Goal: Transaction & Acquisition: Purchase product/service

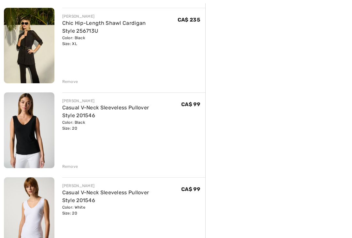
scroll to position [249, 0]
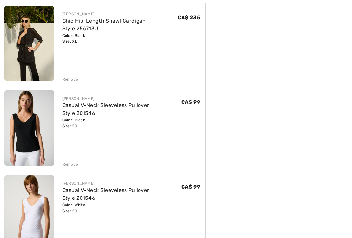
click at [135, 108] on link "Casual V-Neck Sleeveless Pullover Style 201546" at bounding box center [105, 109] width 87 height 14
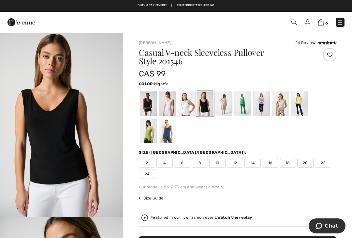
click at [159, 129] on div at bounding box center [167, 130] width 17 height 24
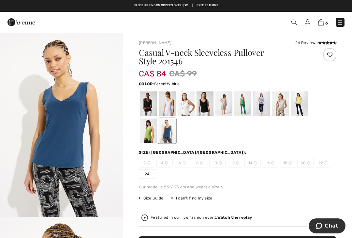
click at [261, 98] on div at bounding box center [262, 103] width 17 height 24
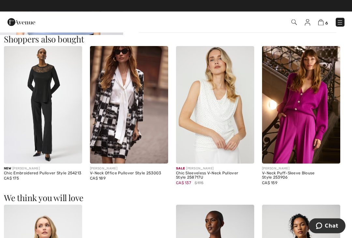
scroll to position [429, 0]
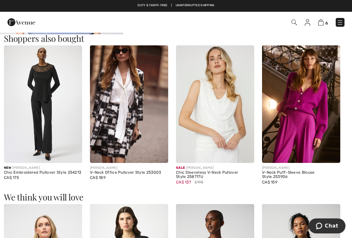
click at [225, 107] on img at bounding box center [215, 103] width 78 height 117
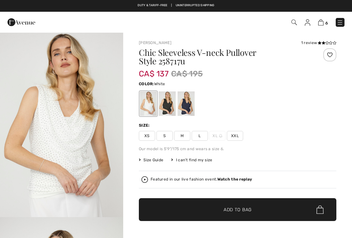
checkbox input "true"
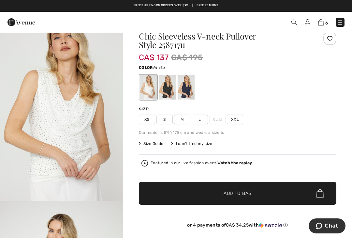
scroll to position [16, 0]
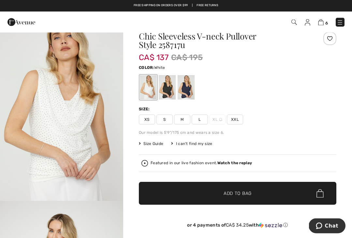
click at [91, 109] on img "1 / 4" at bounding box center [61, 108] width 123 height 185
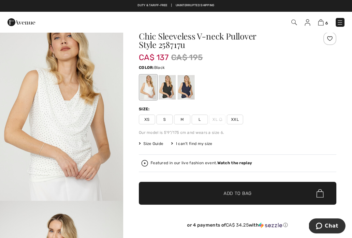
click at [171, 91] on div at bounding box center [167, 87] width 17 height 24
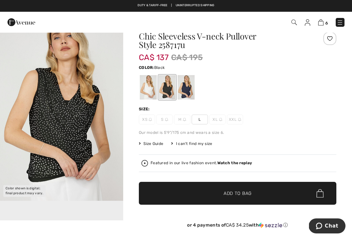
click at [189, 87] on div at bounding box center [186, 87] width 17 height 24
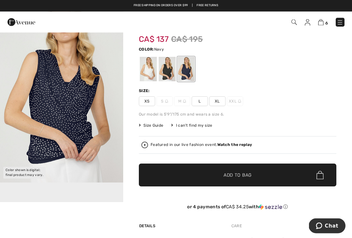
scroll to position [35, 0]
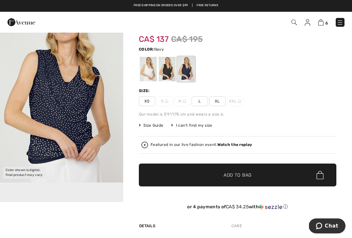
click at [154, 127] on span "Size Guide" at bounding box center [151, 125] width 24 height 6
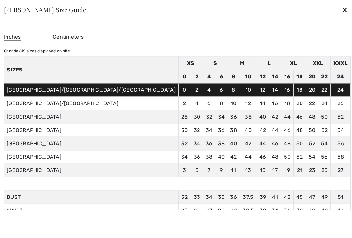
click at [280, 21] on div "Frank Lyman Size Guide ✕" at bounding box center [176, 9] width 360 height 33
click at [342, 16] on div "✕" at bounding box center [345, 10] width 7 height 14
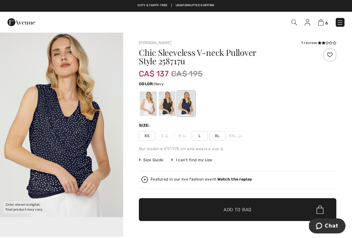
scroll to position [4, 0]
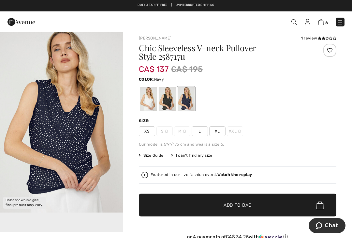
click at [313, 38] on div "1 review" at bounding box center [318, 39] width 35 height 6
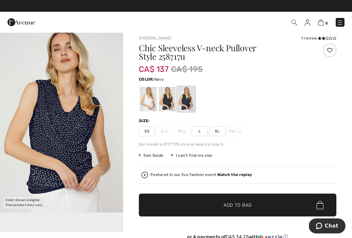
click at [319, 38] on icon at bounding box center [320, 38] width 4 height 3
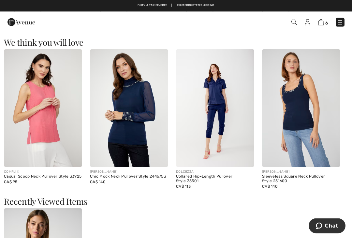
scroll to position [516, 0]
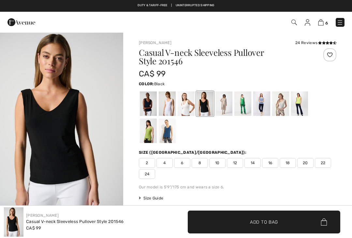
checkbox input "true"
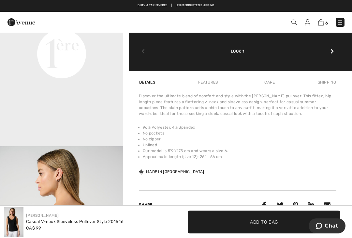
scroll to position [441, 0]
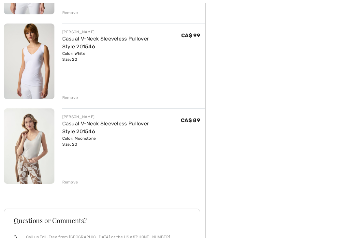
scroll to position [401, 0]
click at [70, 177] on div "[PERSON_NAME] Casual V-Neck Sleeveless Pullover Style 201546 Color: Moonstone S…" at bounding box center [134, 146] width 144 height 77
click at [69, 180] on div "Remove" at bounding box center [70, 182] width 16 height 6
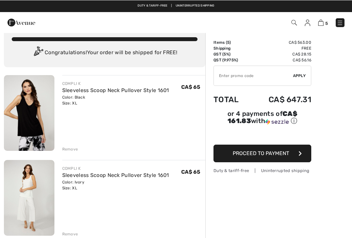
scroll to position [0, 0]
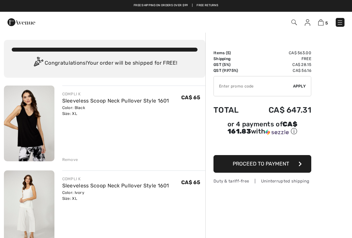
click at [142, 187] on link "Sleeveless Scoop Neck Pullover Style 1601" at bounding box center [115, 185] width 107 height 6
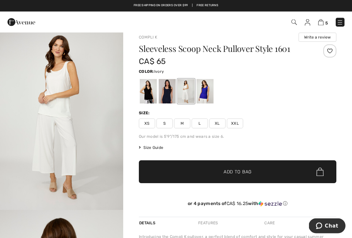
scroll to position [14, 0]
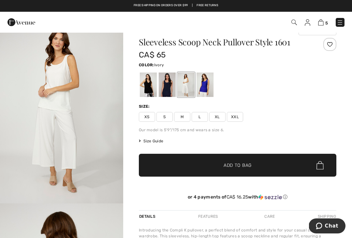
click at [208, 85] on div at bounding box center [205, 84] width 17 height 24
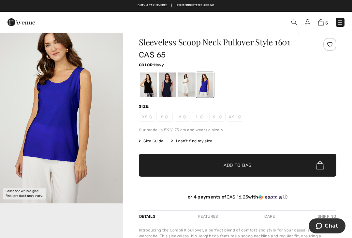
click at [170, 85] on div at bounding box center [167, 84] width 17 height 24
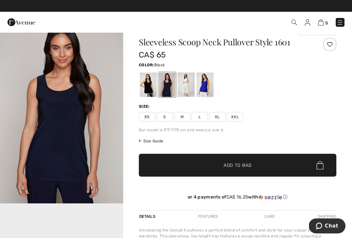
click at [150, 83] on div at bounding box center [148, 84] width 17 height 24
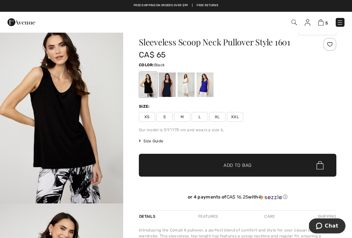
scroll to position [0, 0]
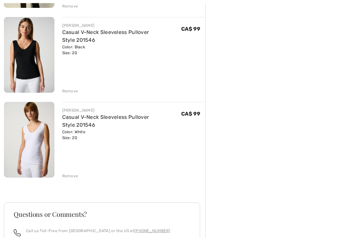
scroll to position [323, 0]
click at [84, 116] on link "Casual V-Neck Sleeveless Pullover Style 201546" at bounding box center [105, 121] width 87 height 14
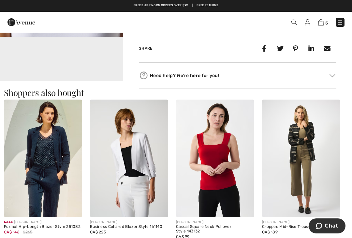
scroll to position [365, 0]
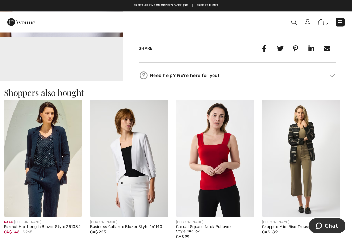
click at [313, 162] on img at bounding box center [301, 158] width 78 height 117
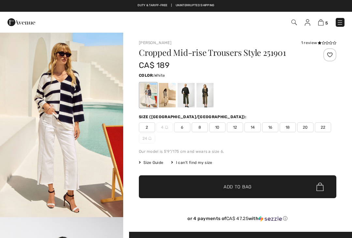
checkbox input "true"
click at [206, 94] on div at bounding box center [205, 95] width 17 height 24
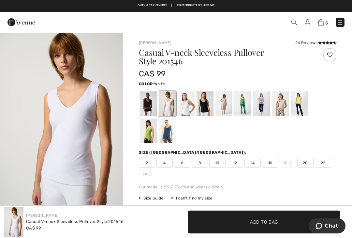
click at [324, 21] on img at bounding box center [321, 22] width 6 height 6
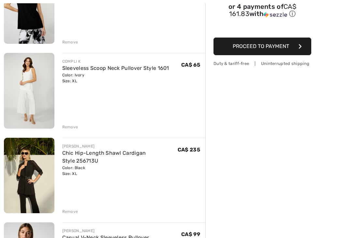
scroll to position [117, 0]
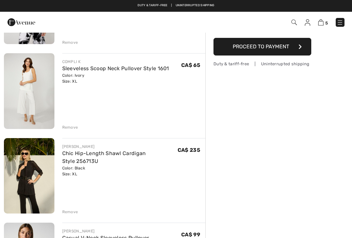
click at [71, 122] on div "COMPLI K Sleeveless Scoop Neck Pullover Style 1601 Color: Ivory Size: XL Final …" at bounding box center [134, 91] width 144 height 77
click at [72, 129] on div "Remove" at bounding box center [70, 127] width 16 height 6
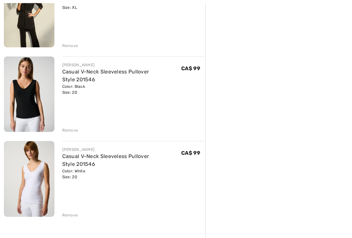
scroll to position [199, 0]
click at [67, 132] on div "Remove" at bounding box center [70, 130] width 16 height 6
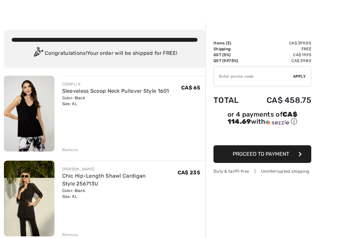
scroll to position [10, 0]
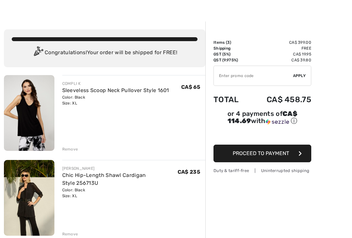
click at [296, 153] on button "Proceed to Payment" at bounding box center [263, 154] width 98 height 18
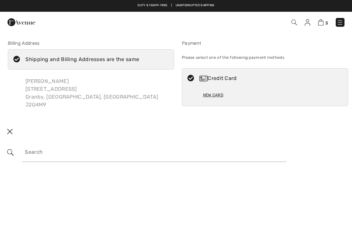
click at [308, 25] on img at bounding box center [308, 22] width 6 height 7
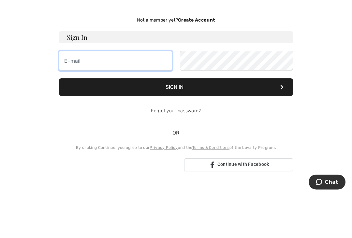
type input "charbonneau.annie2@gmail.com"
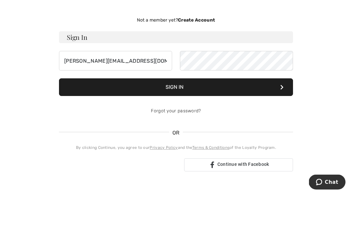
click at [176, 122] on button "Sign In" at bounding box center [176, 131] width 234 height 18
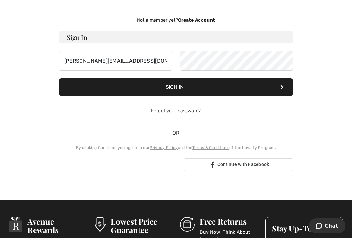
click at [280, 88] on button "Sign In" at bounding box center [176, 87] width 234 height 18
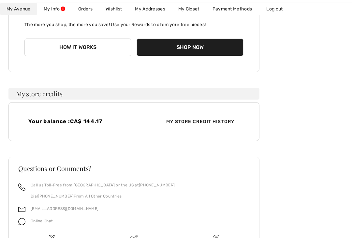
scroll to position [171, 0]
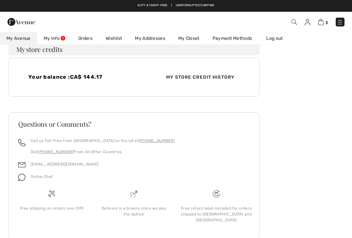
click at [321, 22] on img at bounding box center [321, 22] width 6 height 6
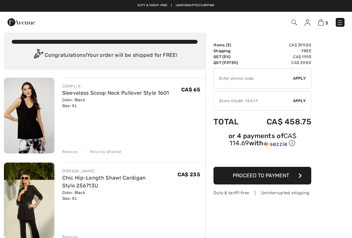
scroll to position [8, 0]
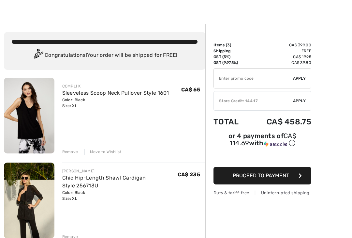
click at [304, 101] on span "Apply" at bounding box center [299, 101] width 13 height 6
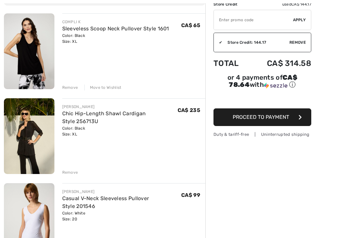
scroll to position [72, 0]
click at [306, 117] on button "Proceed to Payment" at bounding box center [263, 117] width 98 height 18
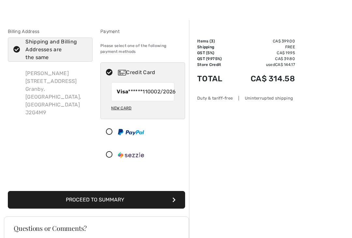
scroll to position [12, 0]
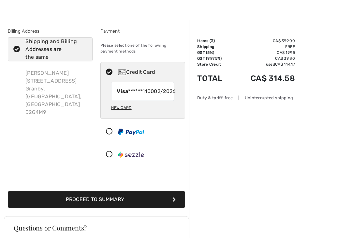
click at [159, 207] on button "Proceed to Summary" at bounding box center [96, 200] width 177 height 18
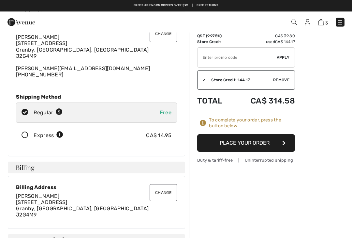
scroll to position [35, 0]
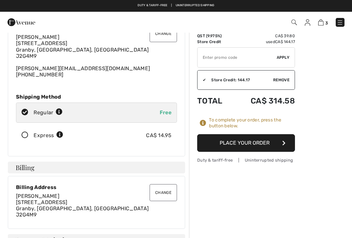
click at [278, 141] on button "Place Your Order" at bounding box center [246, 143] width 98 height 18
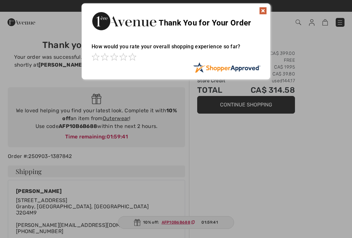
click at [264, 11] on img at bounding box center [263, 11] width 8 height 8
